Goal: Task Accomplishment & Management: Complete application form

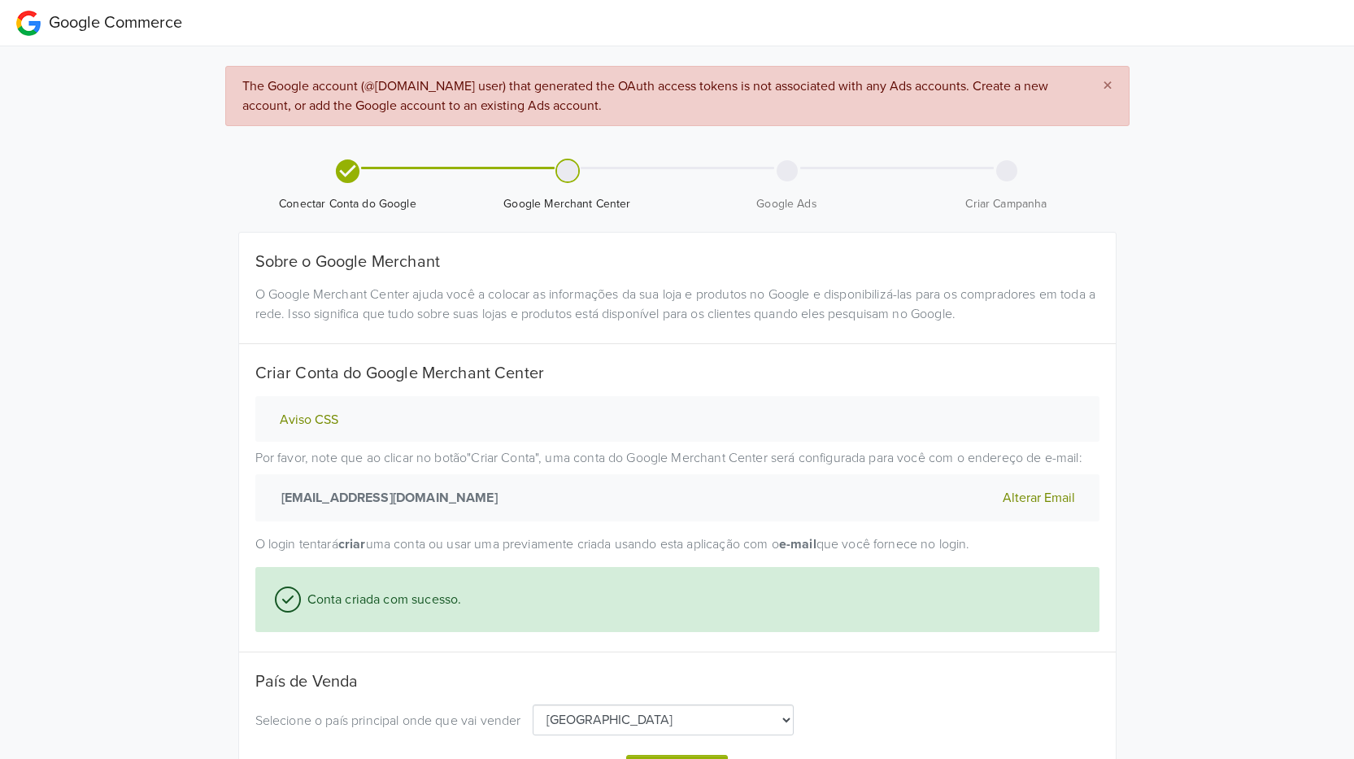
select select "pt"
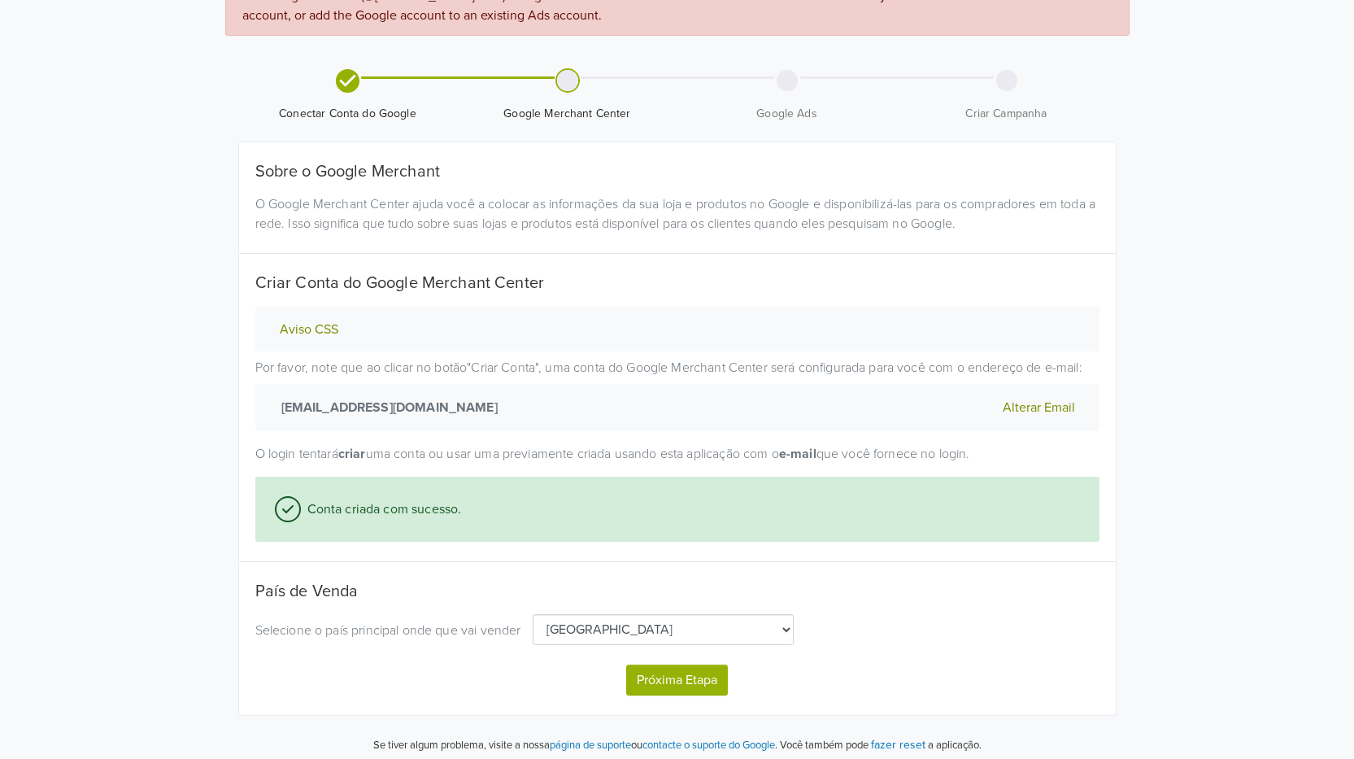
scroll to position [98, 0]
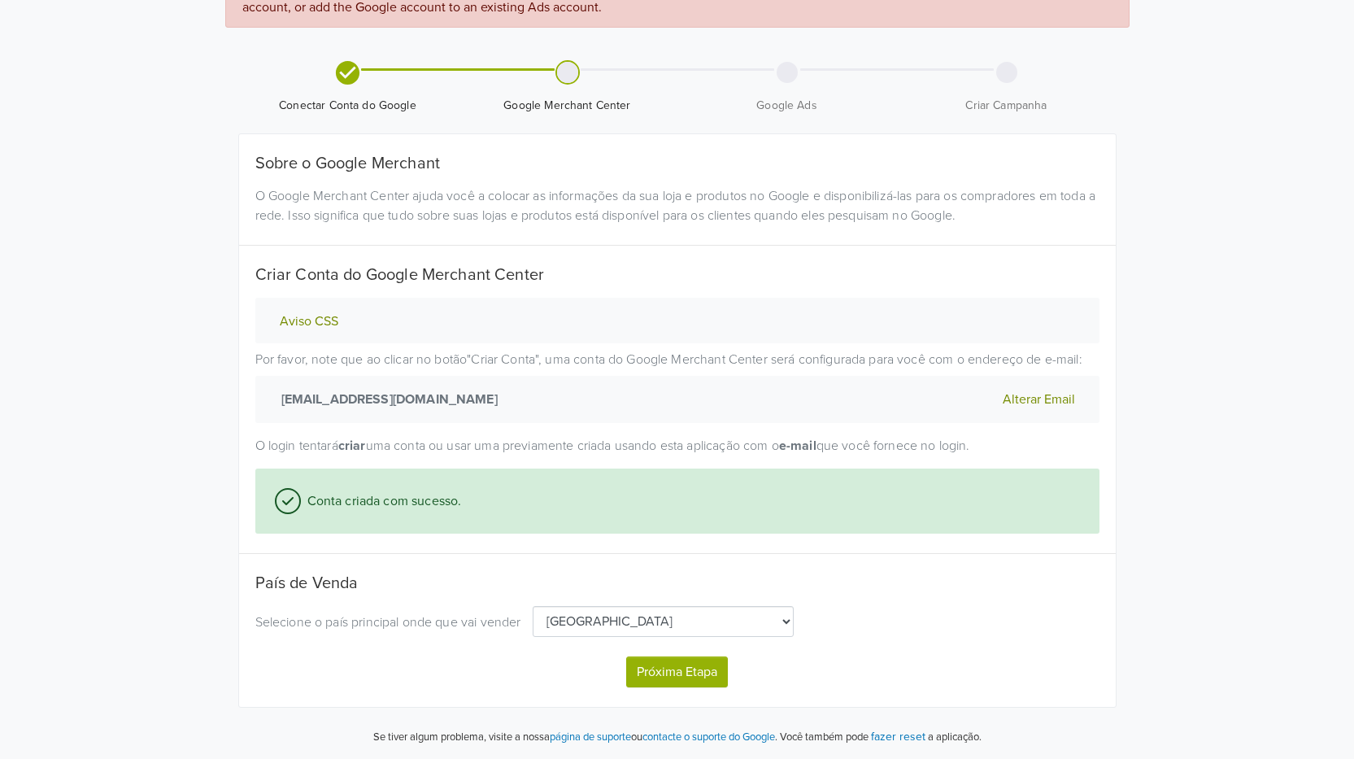
click at [661, 675] on button "Próxima Etapa" at bounding box center [677, 671] width 102 height 31
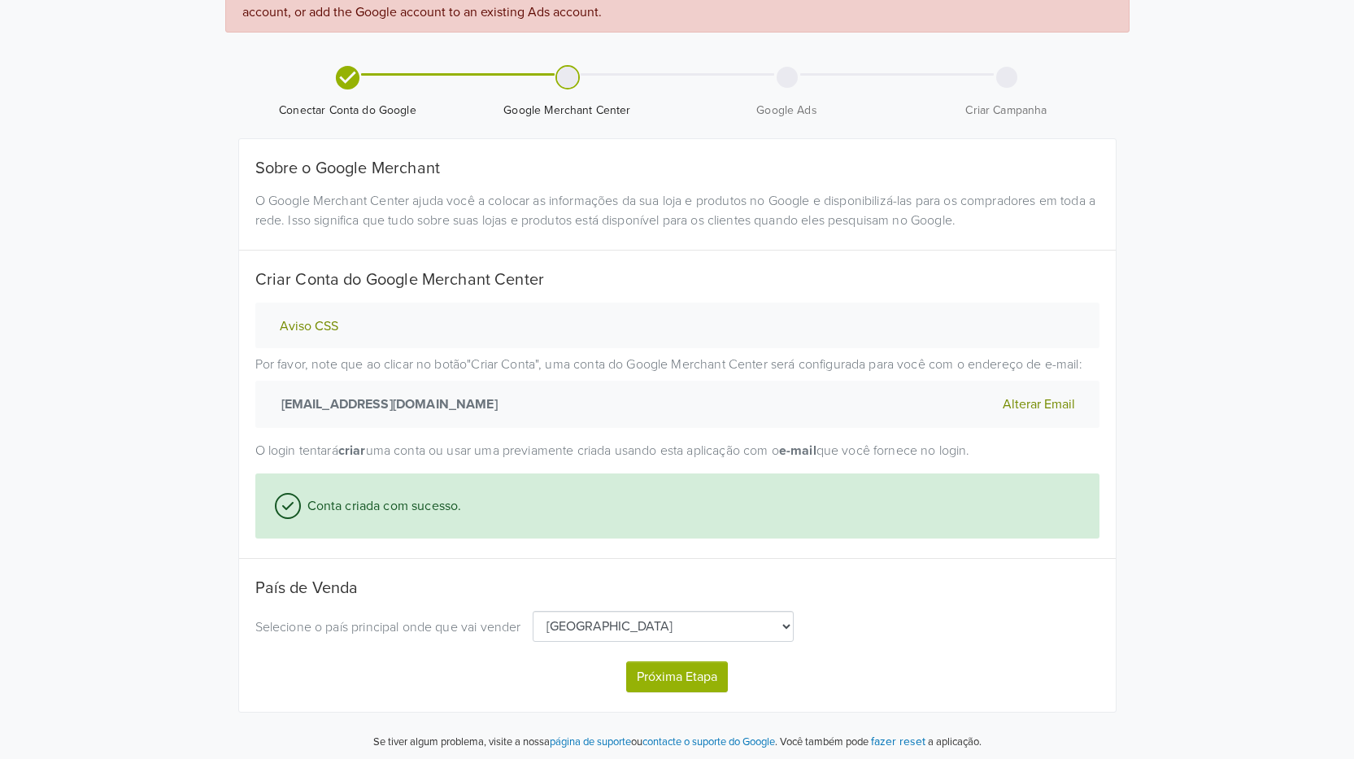
select select "pt"
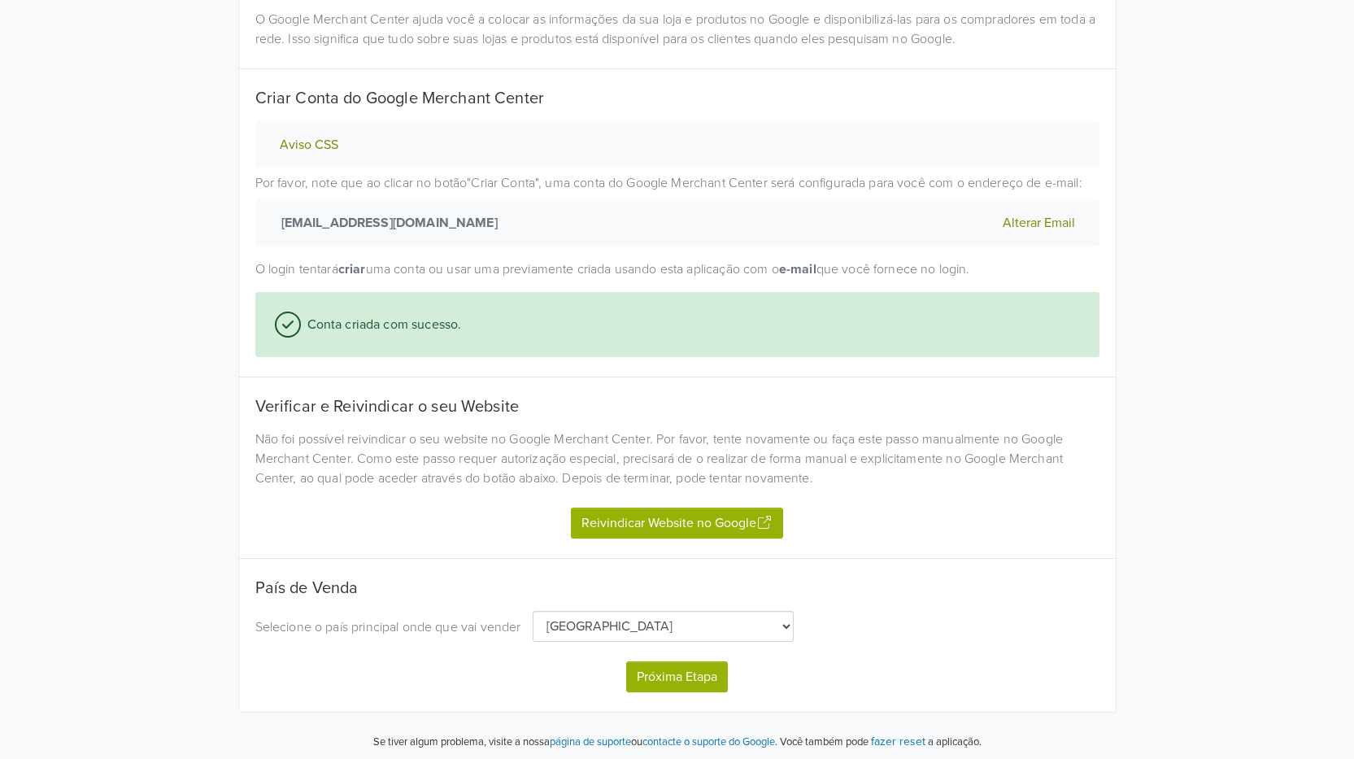
scroll to position [280, 0]
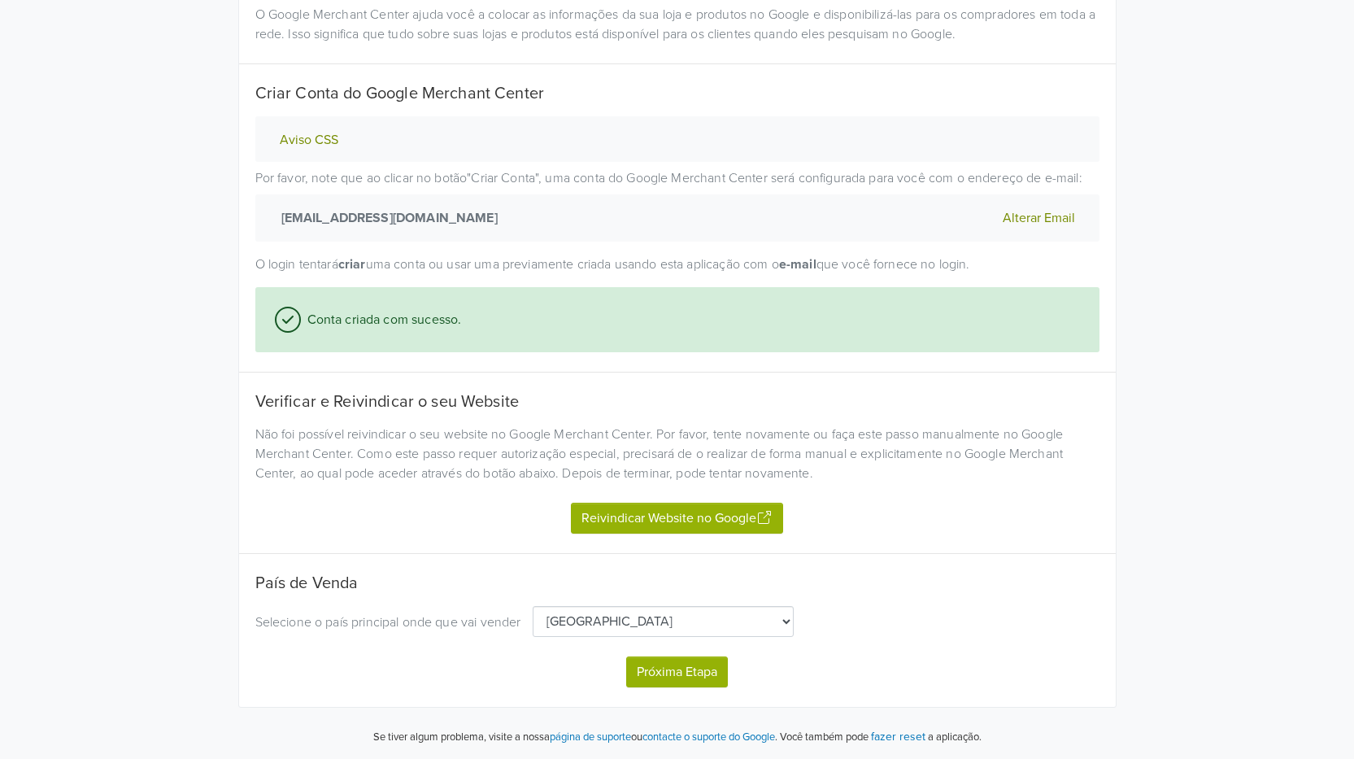
click at [689, 668] on button "Próxima Etapa" at bounding box center [677, 671] width 102 height 31
select select "pt"
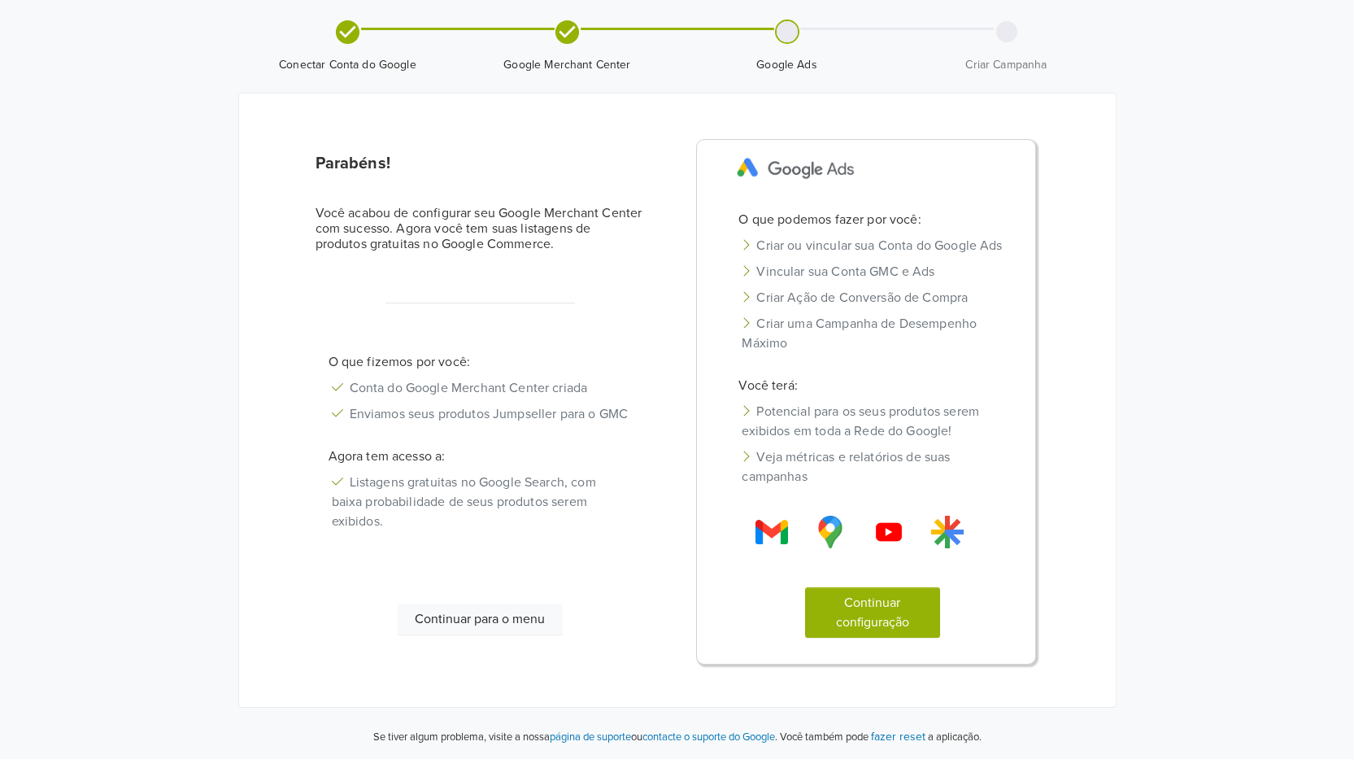
scroll to position [66, 0]
click at [470, 620] on button "Continuar para o menu" at bounding box center [480, 619] width 165 height 31
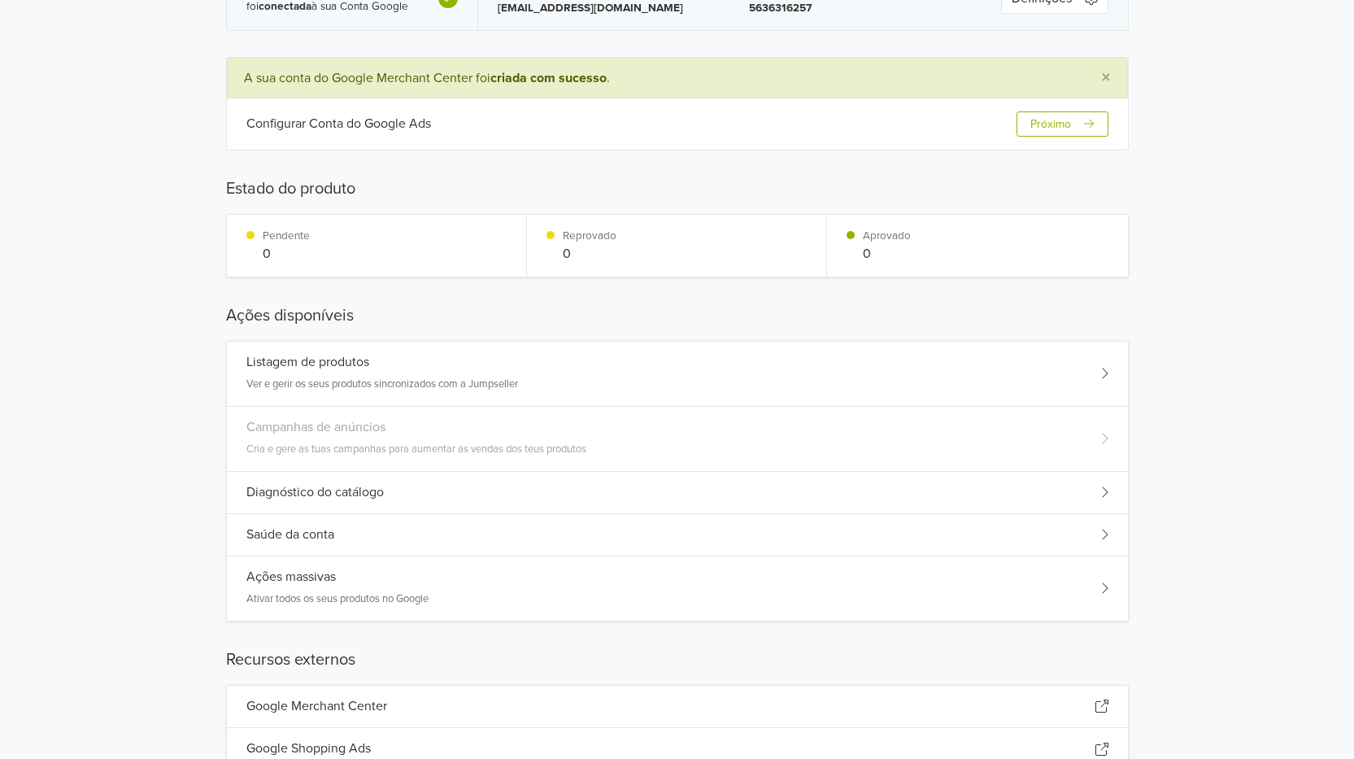
scroll to position [153, 0]
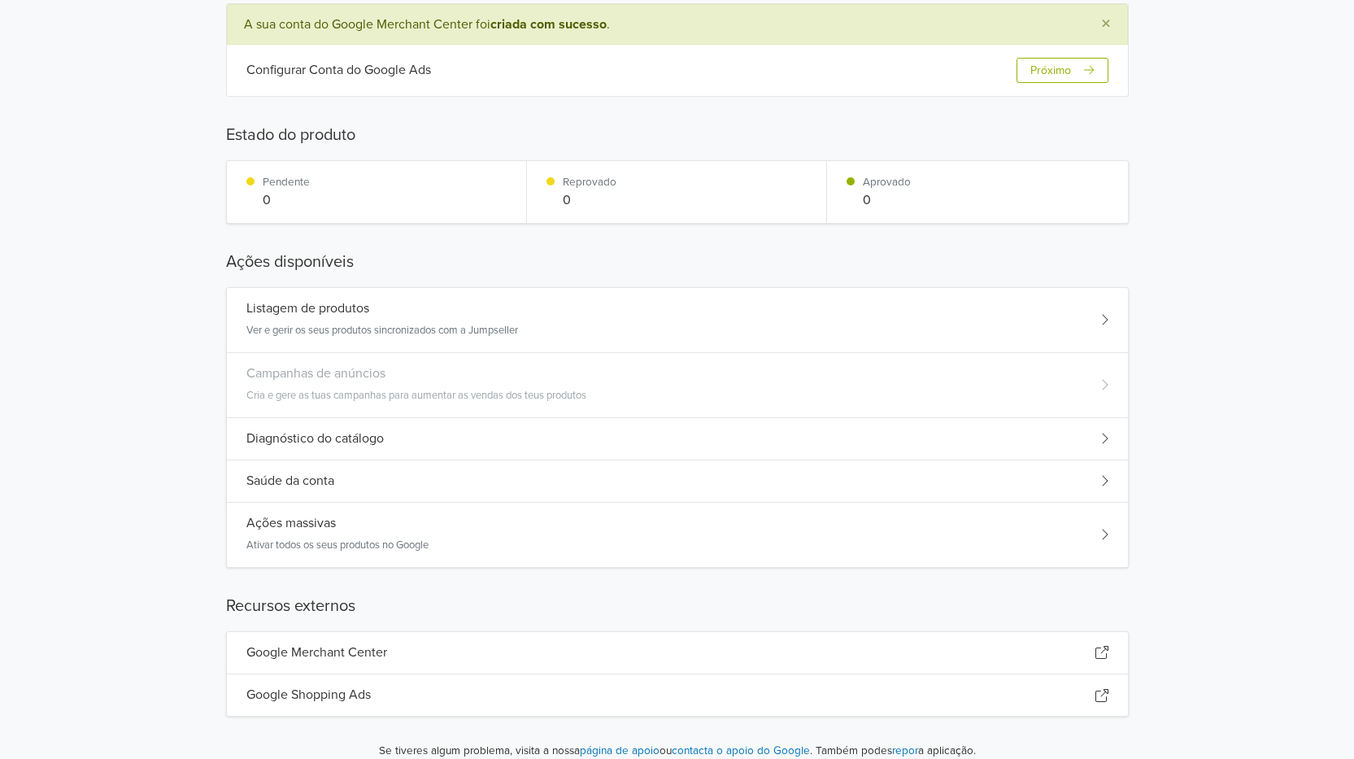
click at [339, 485] on div "Saúde da conta" at bounding box center [677, 481] width 901 height 42
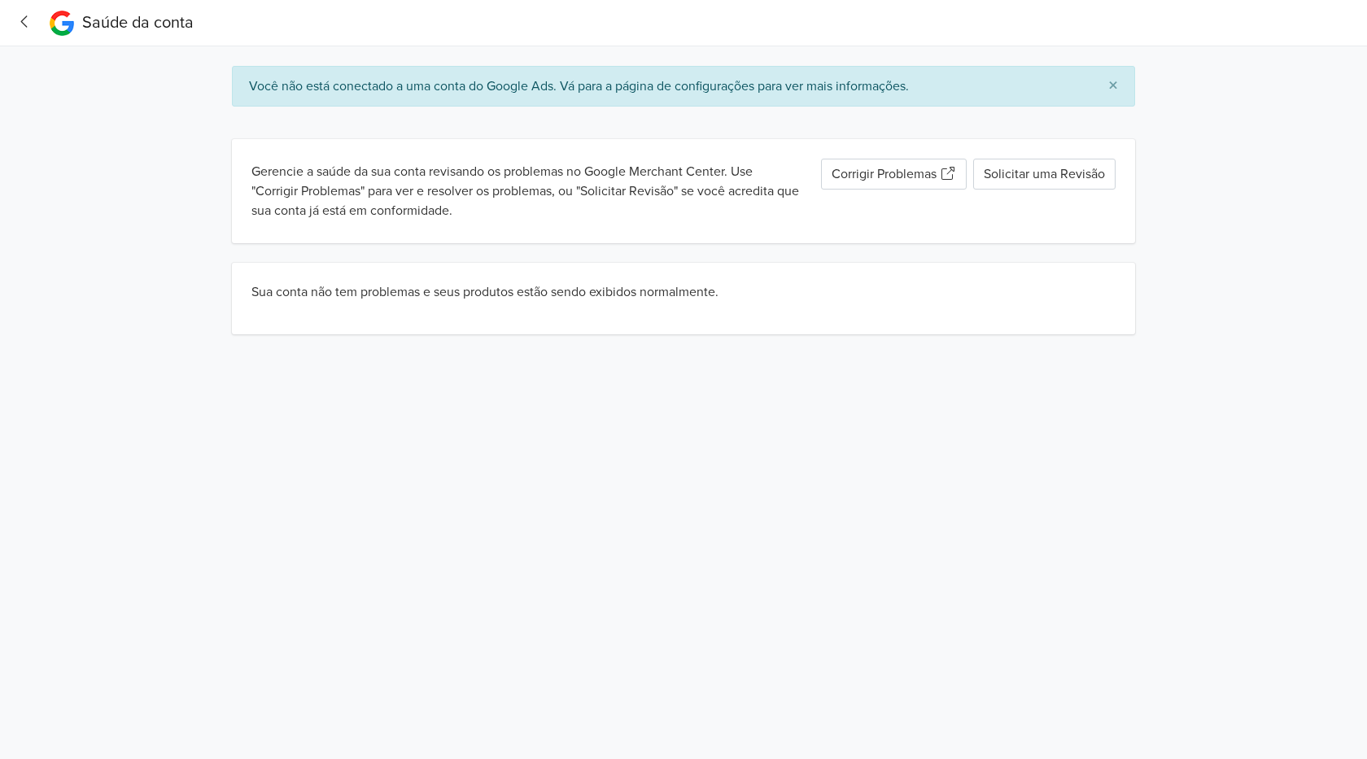
click at [15, 19] on icon "button" at bounding box center [25, 21] width 22 height 17
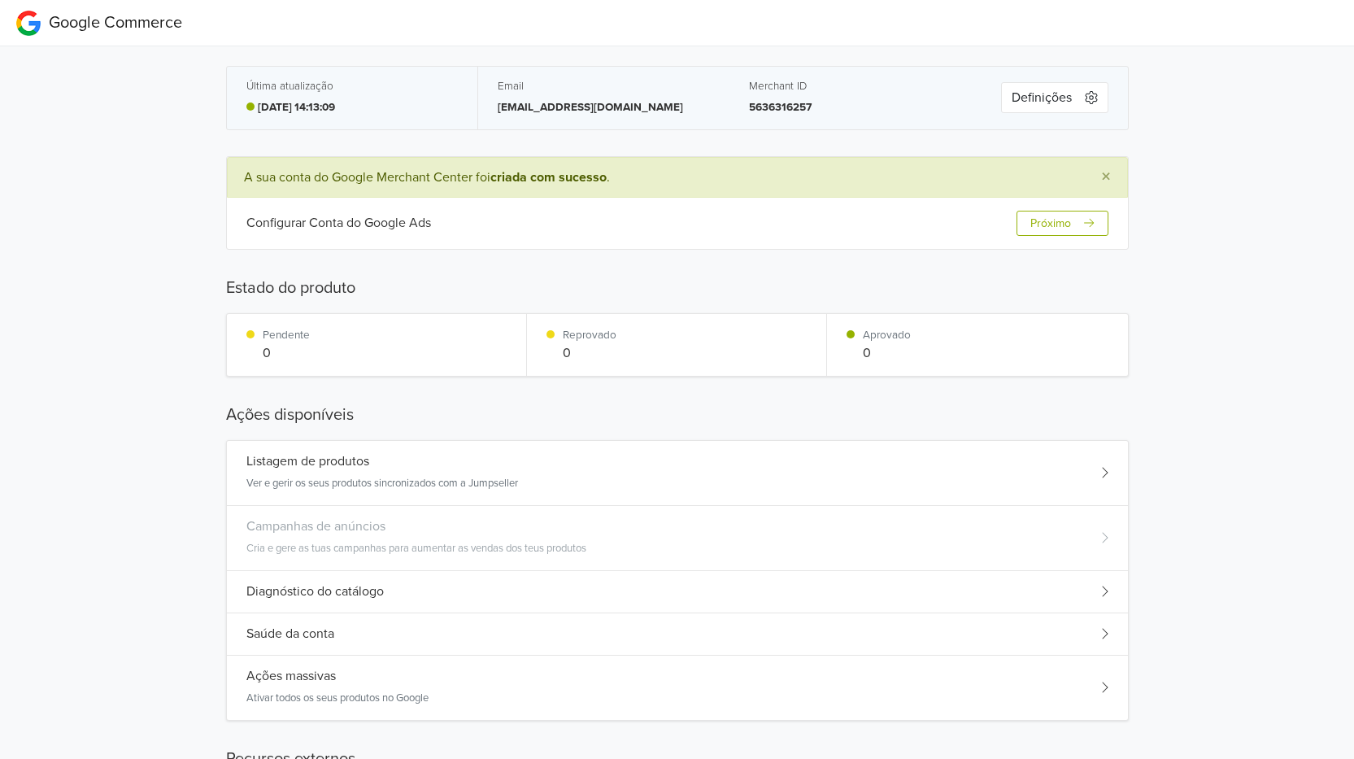
click at [1032, 221] on button "Próximo" at bounding box center [1062, 223] width 91 height 25
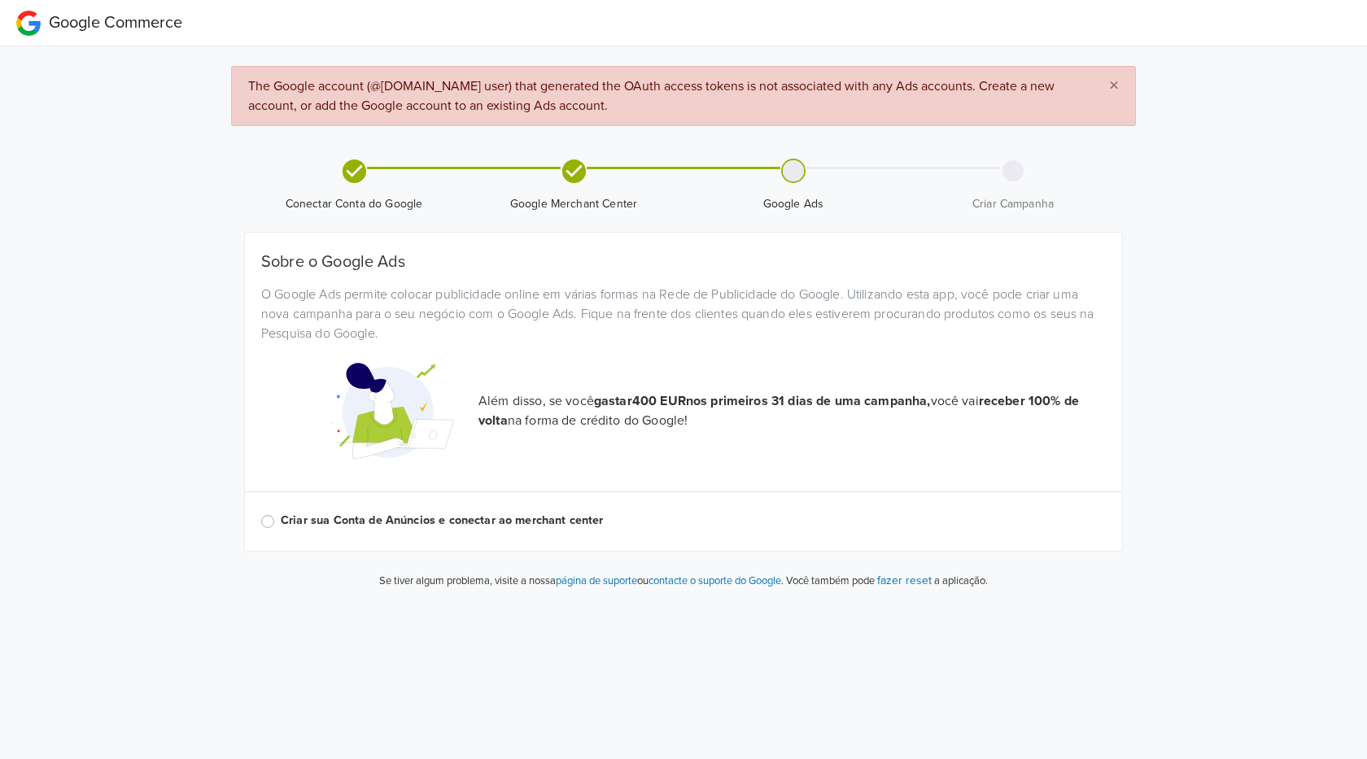
click at [508, 522] on label "Criar sua Conta de Anúncios e conectar ao merchant center" at bounding box center [693, 521] width 825 height 18
click at [0, 0] on input "Criar sua Conta de Anúncios e conectar ao merchant center" at bounding box center [0, 0] width 0 height 0
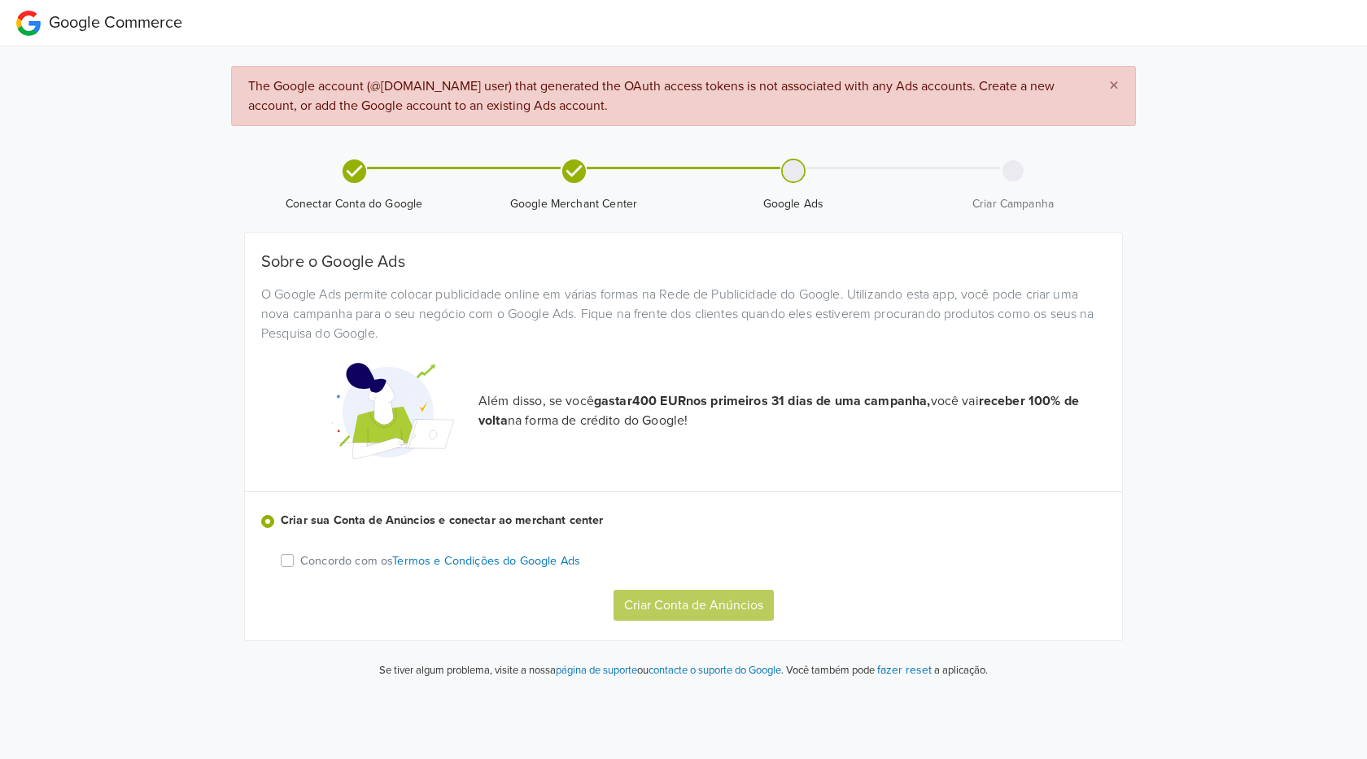
drag, startPoint x: 353, startPoint y: 561, endPoint x: 373, endPoint y: 561, distance: 20.3
click at [353, 561] on p "Concordo com os Termos e Condições do Google Ads" at bounding box center [440, 561] width 280 height 18
click at [0, 0] on input "Concordo com os Termos e Condições do Google Ads" at bounding box center [0, 0] width 0 height 0
click at [648, 600] on button "Criar Conta de Anúncios" at bounding box center [693, 605] width 160 height 31
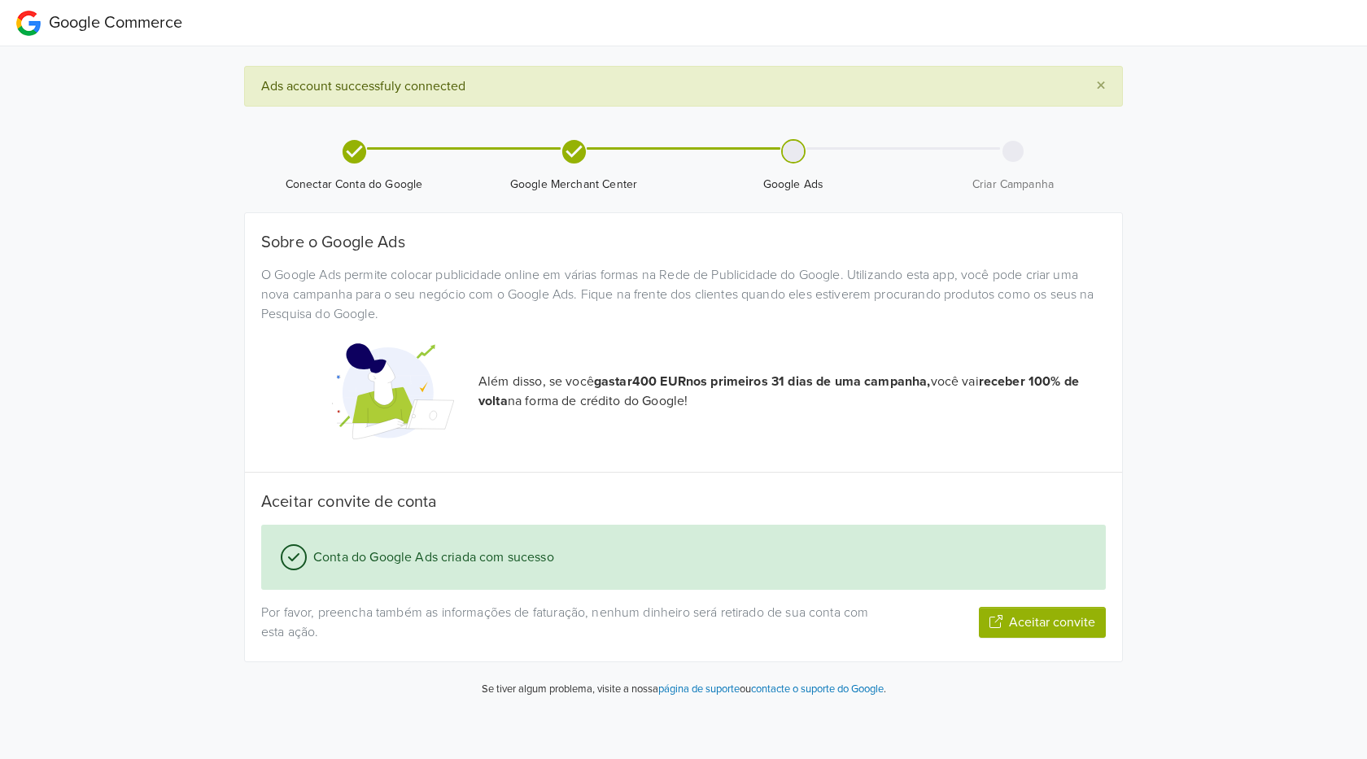
click at [1019, 620] on button "Aceitar convite" at bounding box center [1042, 622] width 127 height 31
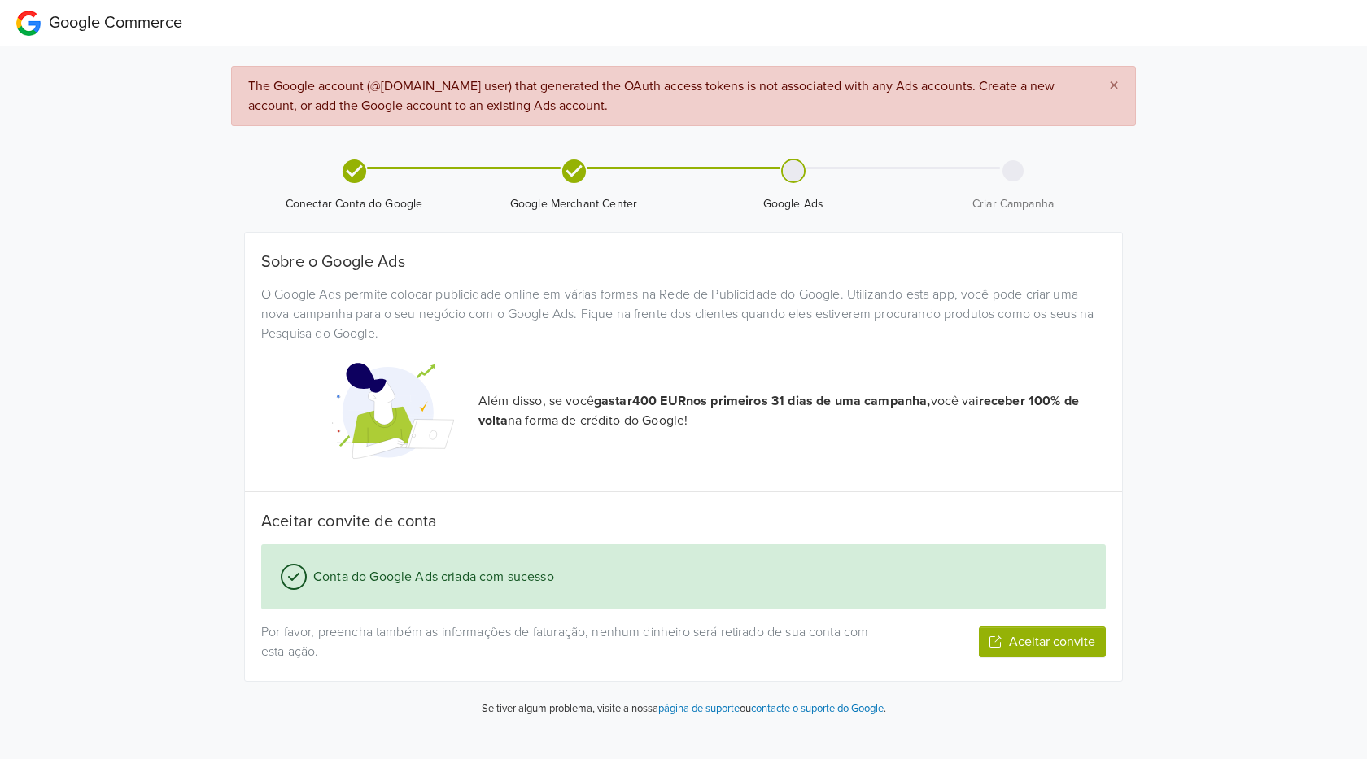
click at [1029, 646] on button "Aceitar convite" at bounding box center [1042, 641] width 127 height 31
click at [1014, 639] on button "Aceitar convite" at bounding box center [1042, 641] width 127 height 31
